Goal: Task Accomplishment & Management: Use online tool/utility

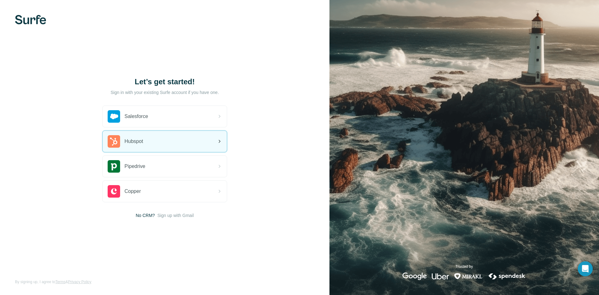
click at [223, 141] on icon at bounding box center [218, 140] width 7 height 7
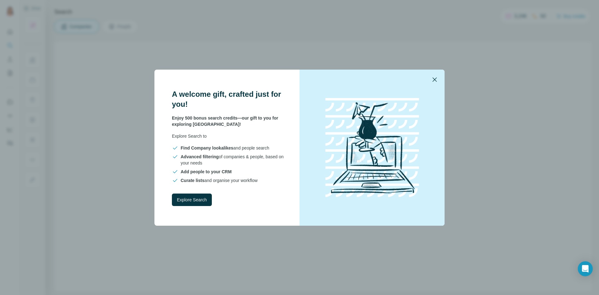
click at [436, 79] on icon "button" at bounding box center [434, 79] width 7 height 7
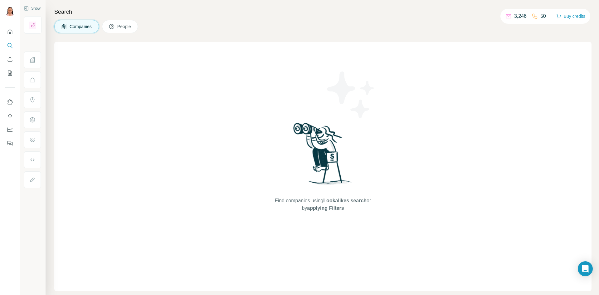
click at [213, 31] on div "Companies People" at bounding box center [322, 26] width 537 height 13
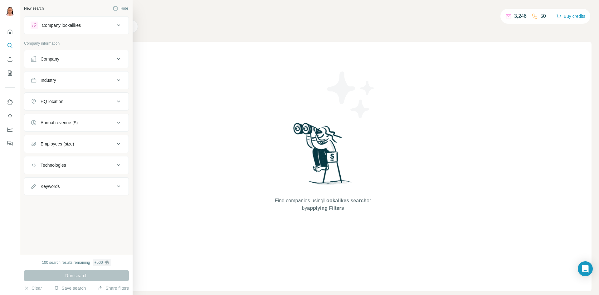
click at [69, 26] on div "Company lookalikes" at bounding box center [61, 25] width 39 height 6
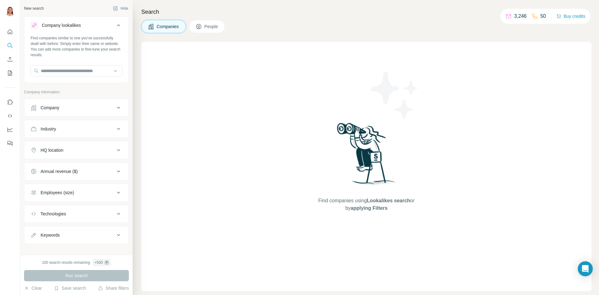
click at [171, 26] on span "Companies" at bounding box center [168, 26] width 23 height 6
click at [13, 34] on button "Quick start" at bounding box center [10, 31] width 10 height 11
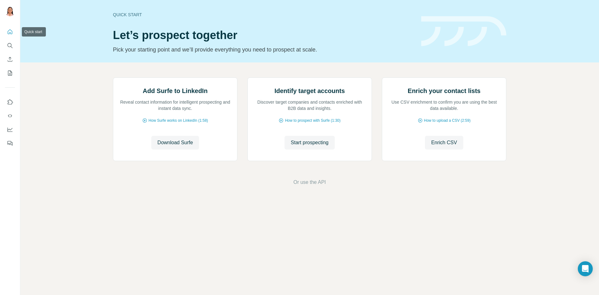
click at [9, 32] on icon "Quick start" at bounding box center [10, 32] width 6 height 6
click at [220, 161] on div "Add Surfe to LinkedIn Reveal contact information for intelligent prospecting an…" at bounding box center [175, 119] width 124 height 83
click at [168, 146] on span "Download Surfe" at bounding box center [175, 142] width 36 height 7
